Goal: Transaction & Acquisition: Purchase product/service

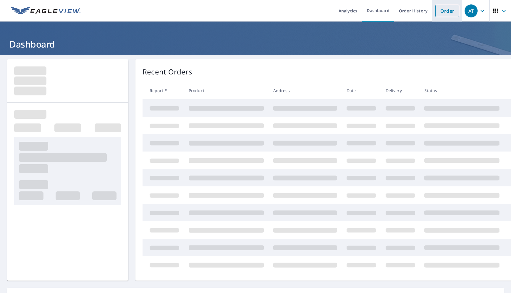
click at [443, 9] on link "Order" at bounding box center [447, 11] width 24 height 12
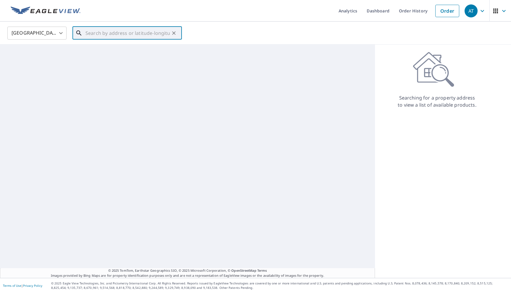
click at [136, 35] on input "text" at bounding box center [127, 33] width 84 height 17
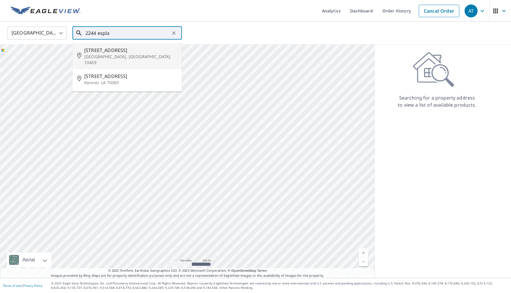
click at [116, 54] on p "[GEOGRAPHIC_DATA], [GEOGRAPHIC_DATA] 10469" at bounding box center [130, 60] width 93 height 12
type input "[STREET_ADDRESS]"
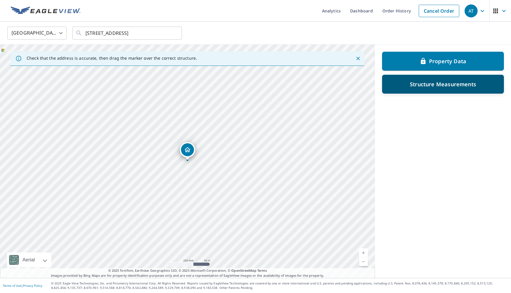
click at [416, 82] on p "Structure Measurements" at bounding box center [443, 84] width 66 height 7
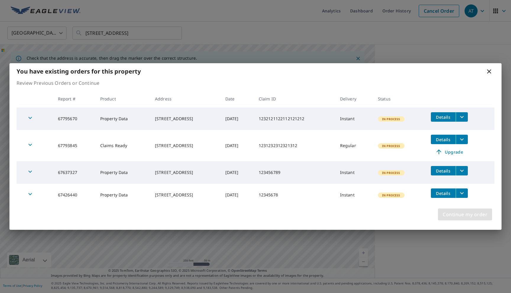
click at [453, 211] on span "Continue my order" at bounding box center [465, 214] width 45 height 8
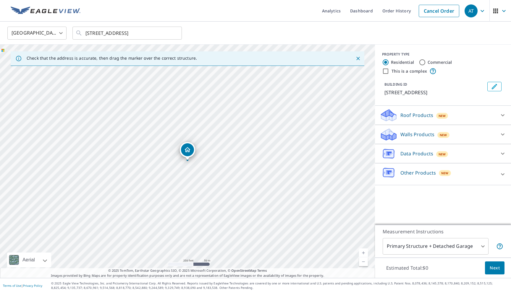
click at [402, 120] on div "Roof Products New" at bounding box center [438, 115] width 116 height 14
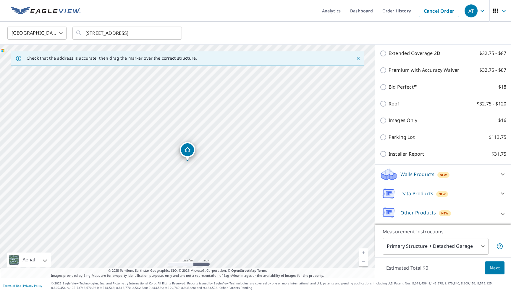
scroll to position [112, 0]
click at [396, 192] on icon at bounding box center [389, 194] width 18 height 14
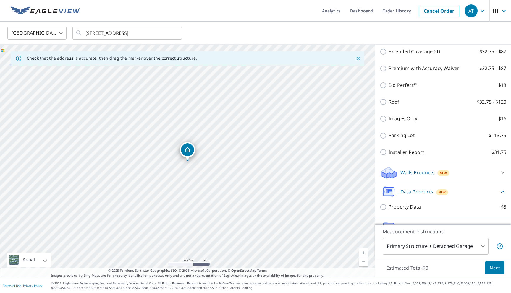
click at [394, 208] on p "Property Data" at bounding box center [404, 206] width 32 height 7
click at [388, 208] on input "Property Data $5" at bounding box center [384, 207] width 9 height 7
checkbox input "true"
type input "5"
click at [493, 268] on span "Next" at bounding box center [495, 268] width 10 height 7
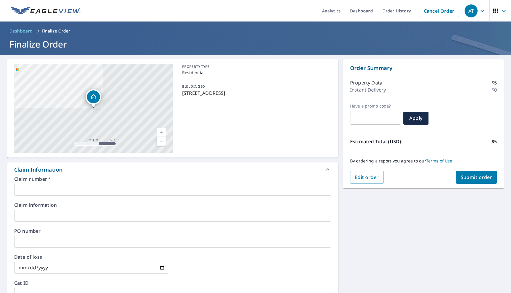
click at [89, 192] on input "text" at bounding box center [172, 190] width 317 height 12
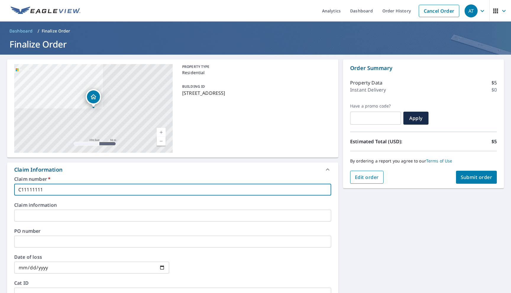
type input "C11111111"
click at [375, 181] on button "Edit order" at bounding box center [366, 177] width 33 height 13
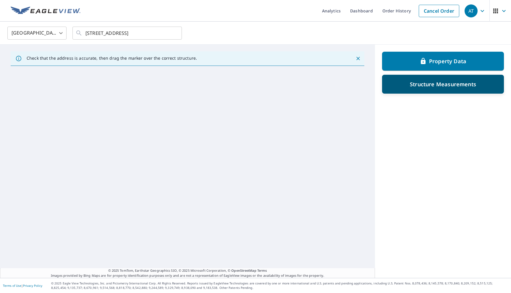
click at [418, 91] on div "Structure Measurements" at bounding box center [443, 84] width 122 height 19
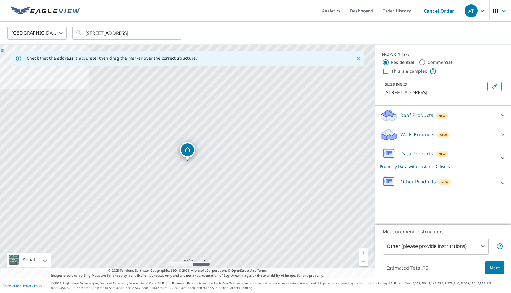
click at [414, 139] on div "Walls Products New" at bounding box center [438, 135] width 116 height 14
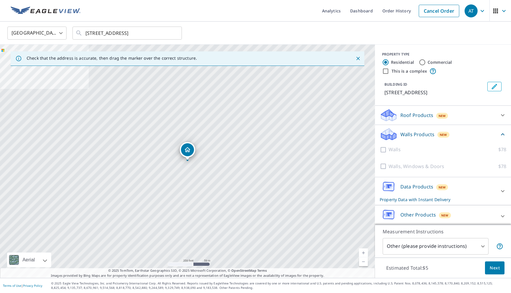
click at [409, 121] on div "Roof Products New" at bounding box center [438, 115] width 116 height 14
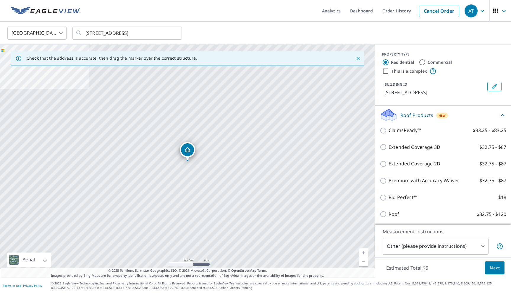
click at [400, 135] on div "ClaimsReady™ $33.25 - $83.25" at bounding box center [443, 130] width 127 height 17
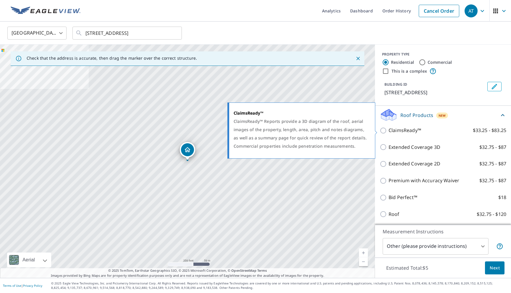
click at [400, 132] on p "ClaimsReady™" at bounding box center [404, 130] width 33 height 7
click at [388, 132] on input "ClaimsReady™ $33.25 - $83.25" at bounding box center [384, 130] width 9 height 7
checkbox input "true"
checkbox input "false"
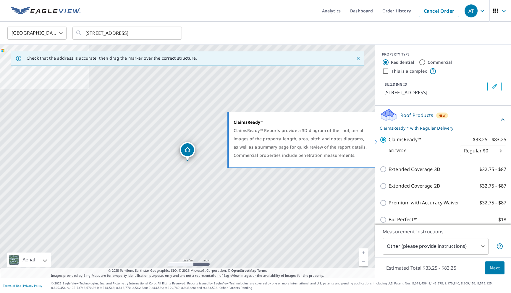
click at [384, 142] on input "ClaimsReady™ $33.25 - $83.25" at bounding box center [384, 139] width 9 height 7
checkbox input "false"
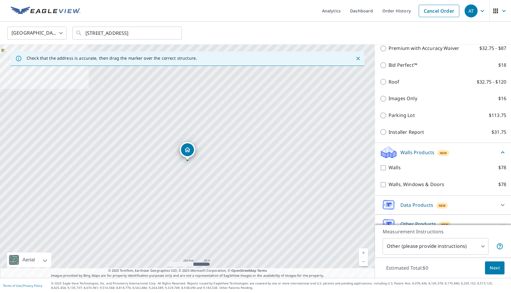
scroll to position [146, 0]
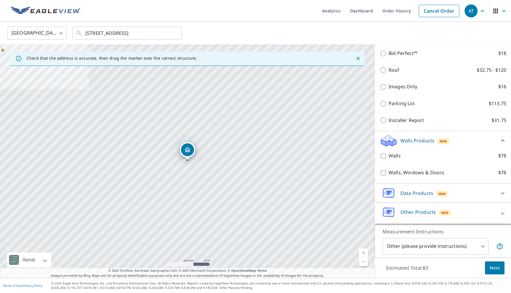
click at [398, 192] on div "Data Products New" at bounding box center [438, 193] width 116 height 14
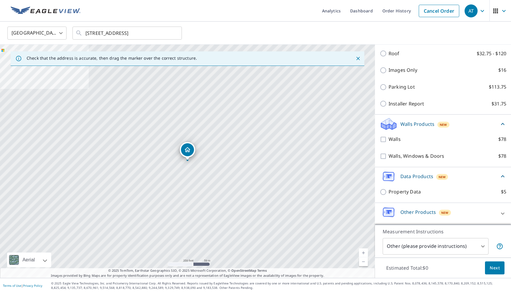
scroll to position [163, 0]
click at [398, 189] on p "Property Data" at bounding box center [404, 191] width 32 height 7
click at [388, 189] on input "Property Data $5" at bounding box center [384, 192] width 9 height 7
checkbox input "true"
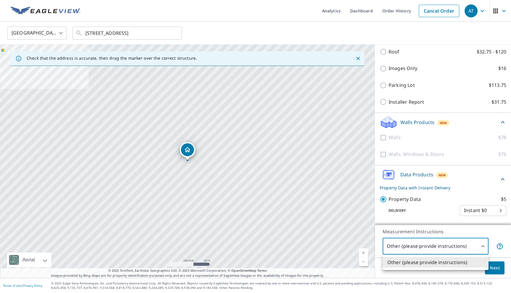
click at [435, 243] on body "AT AT Analytics Dashboard Order History Cancel Order AT [GEOGRAPHIC_DATA] US ​ …" at bounding box center [255, 146] width 511 height 293
click at [435, 243] on div at bounding box center [255, 146] width 511 height 293
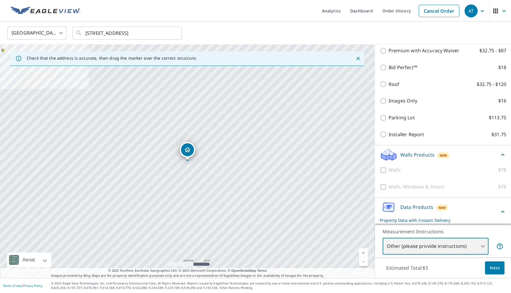
scroll to position [95, 0]
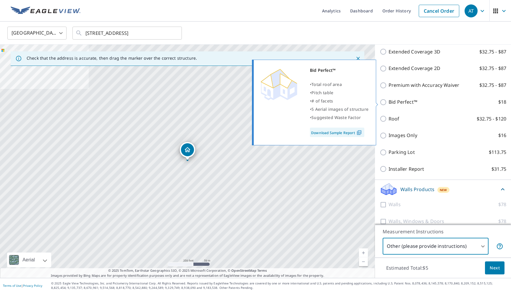
click at [394, 103] on p "Bid Perfect™" at bounding box center [402, 101] width 29 height 7
click at [388, 103] on input "Bid Perfect™ $18" at bounding box center [384, 102] width 9 height 7
checkbox input "true"
checkbox input "false"
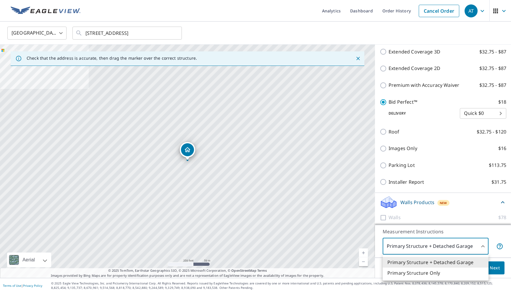
click at [409, 249] on body "AT AT Analytics Dashboard Order History Cancel Order AT [GEOGRAPHIC_DATA] US ​ …" at bounding box center [255, 146] width 511 height 293
click at [405, 271] on li "Primary Structure Only" at bounding box center [436, 273] width 106 height 11
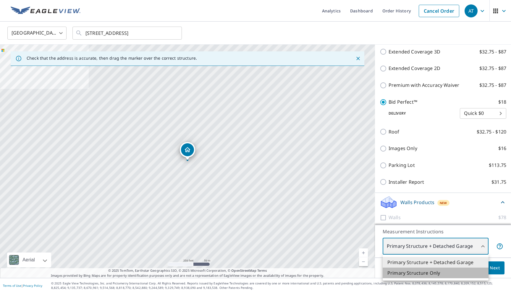
type input "2"
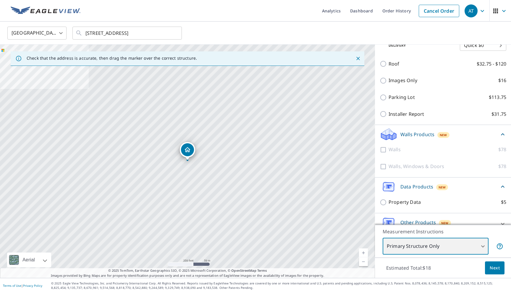
scroll to position [185, 0]
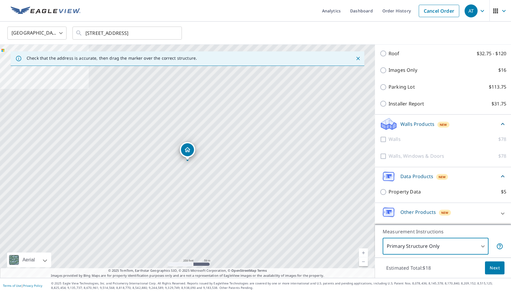
click at [384, 190] on input "Property Data $5" at bounding box center [384, 192] width 9 height 7
checkbox input "true"
checkbox input "false"
type input "5"
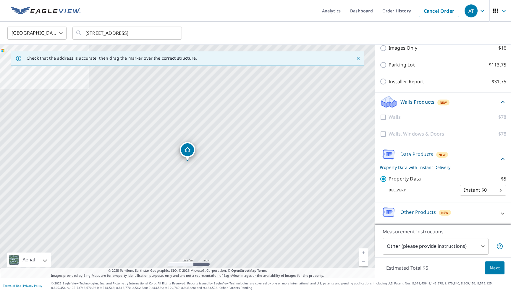
scroll to position [163, 0]
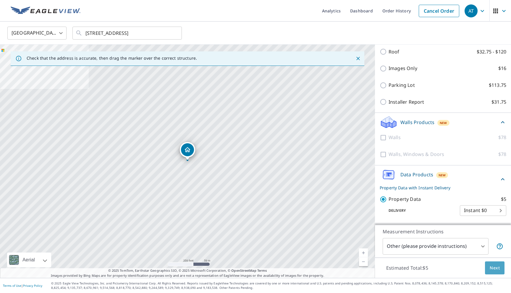
click at [496, 265] on span "Next" at bounding box center [495, 268] width 10 height 7
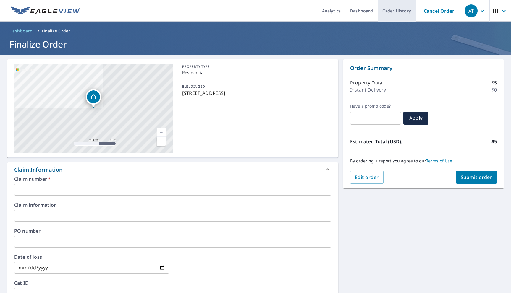
click at [395, 14] on link "Order History" at bounding box center [397, 11] width 38 height 22
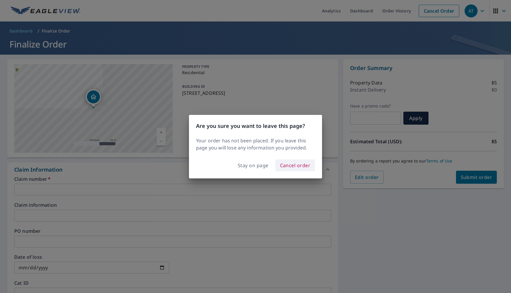
click at [280, 166] on span "Cancel order" at bounding box center [295, 165] width 30 height 8
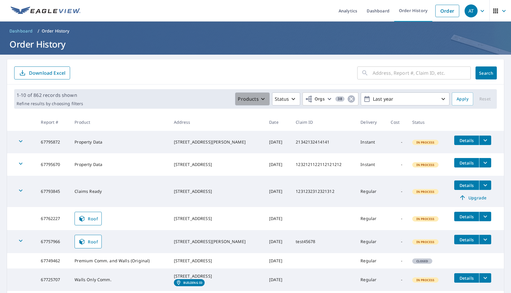
click at [254, 104] on button "Products" at bounding box center [252, 99] width 34 height 13
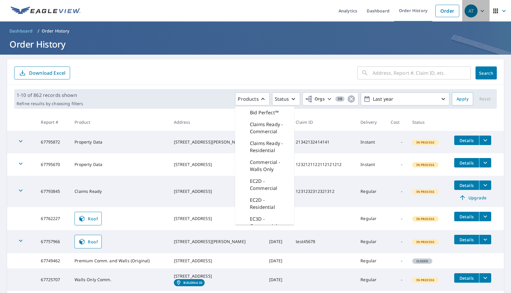
click at [480, 10] on icon "button" at bounding box center [482, 11] width 4 height 2
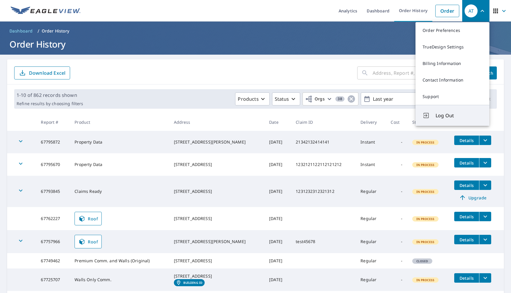
click at [433, 117] on button "Log Out" at bounding box center [452, 115] width 74 height 21
